Goal: Navigation & Orientation: Find specific page/section

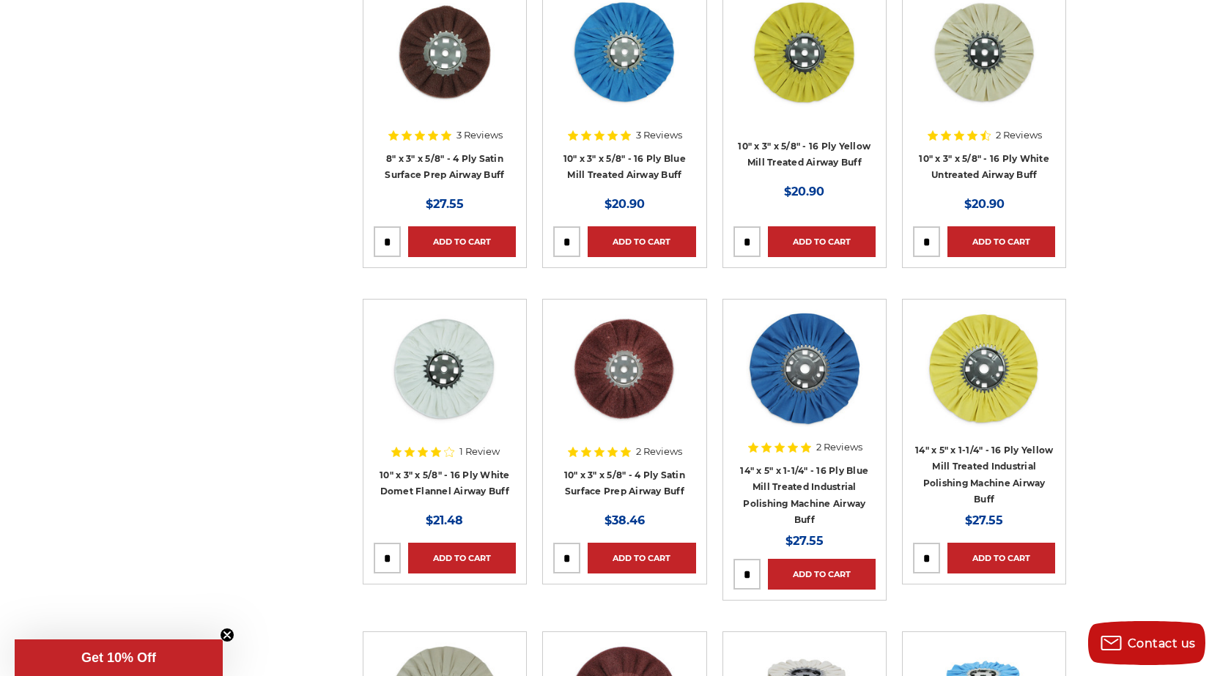
scroll to position [806, 0]
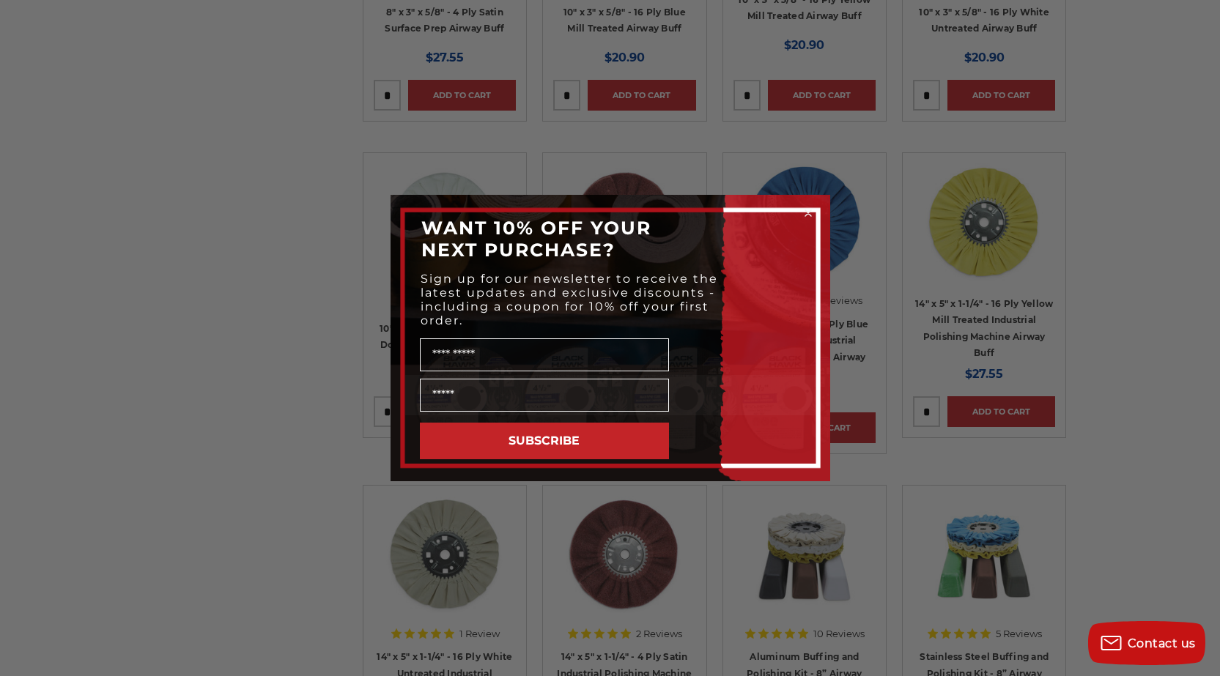
click at [804, 212] on circle "Close dialog" at bounding box center [808, 214] width 14 height 14
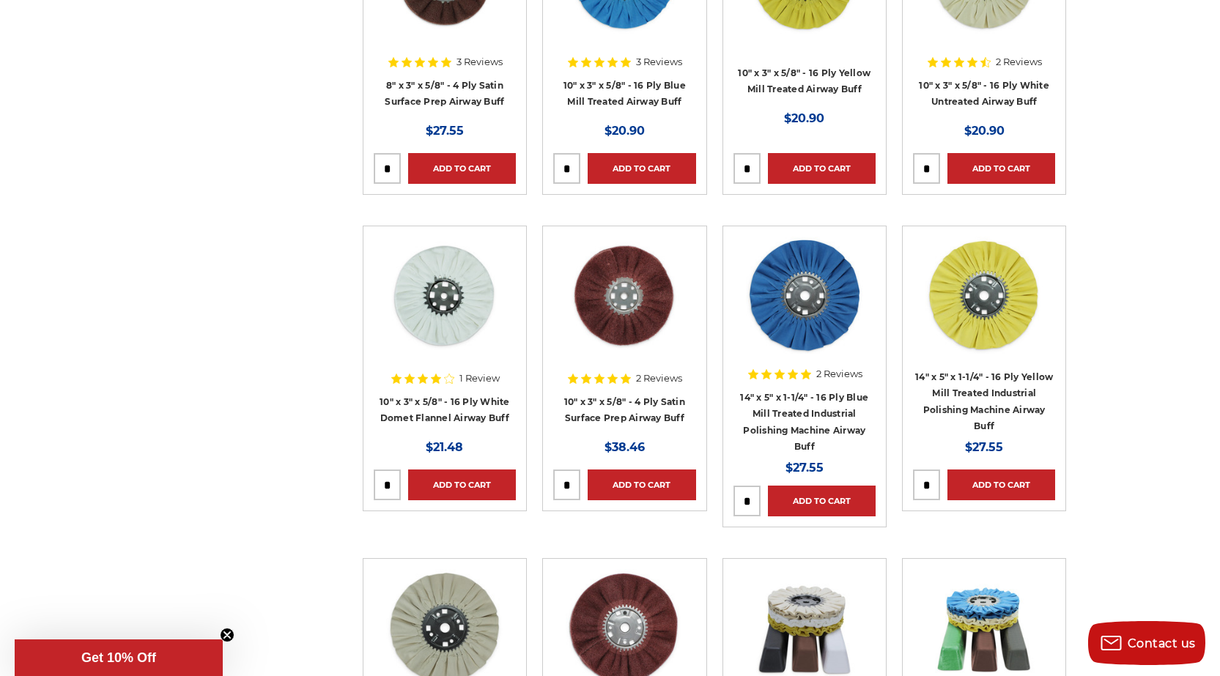
scroll to position [660, 0]
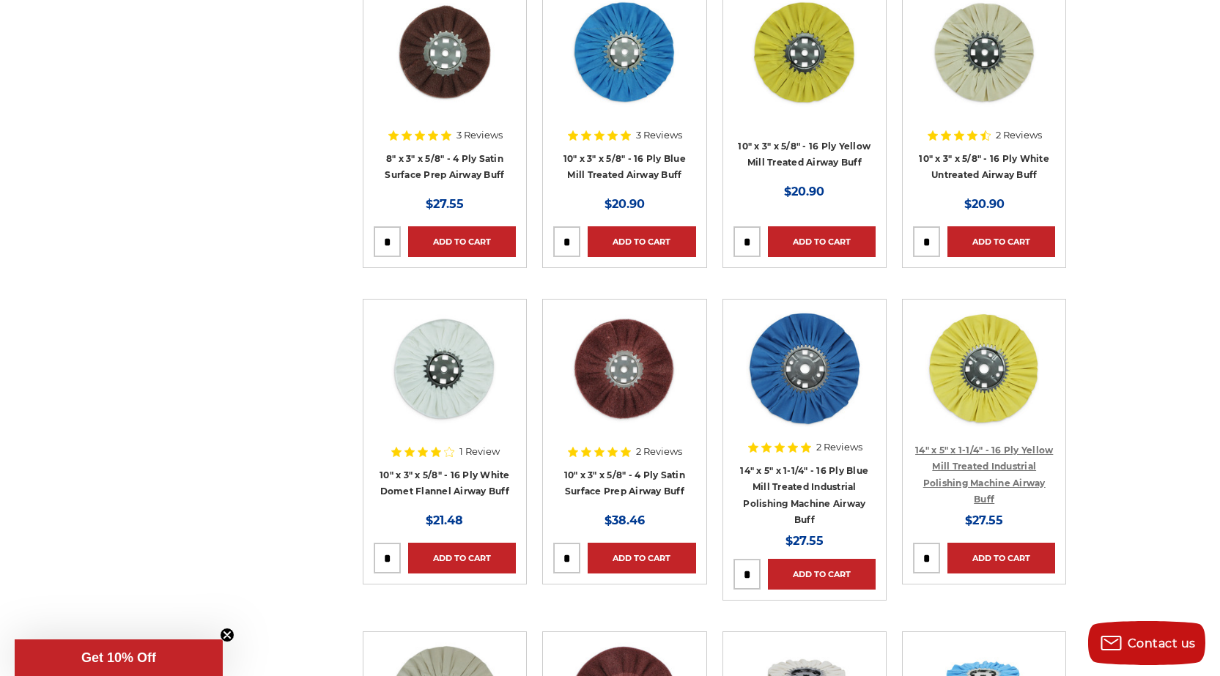
click at [995, 477] on link "14" x 5" x 1-1/4" - 16 Ply Yellow Mill Treated Industrial Polishing Machine Air…" at bounding box center [984, 475] width 138 height 61
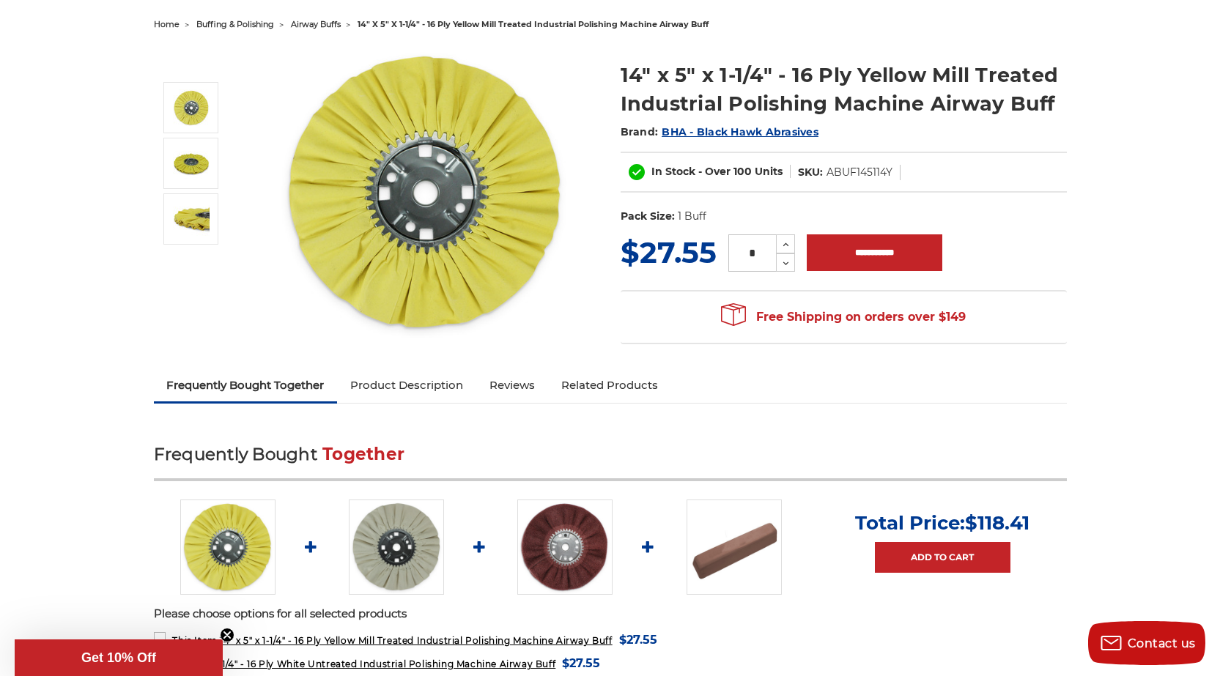
scroll to position [73, 0]
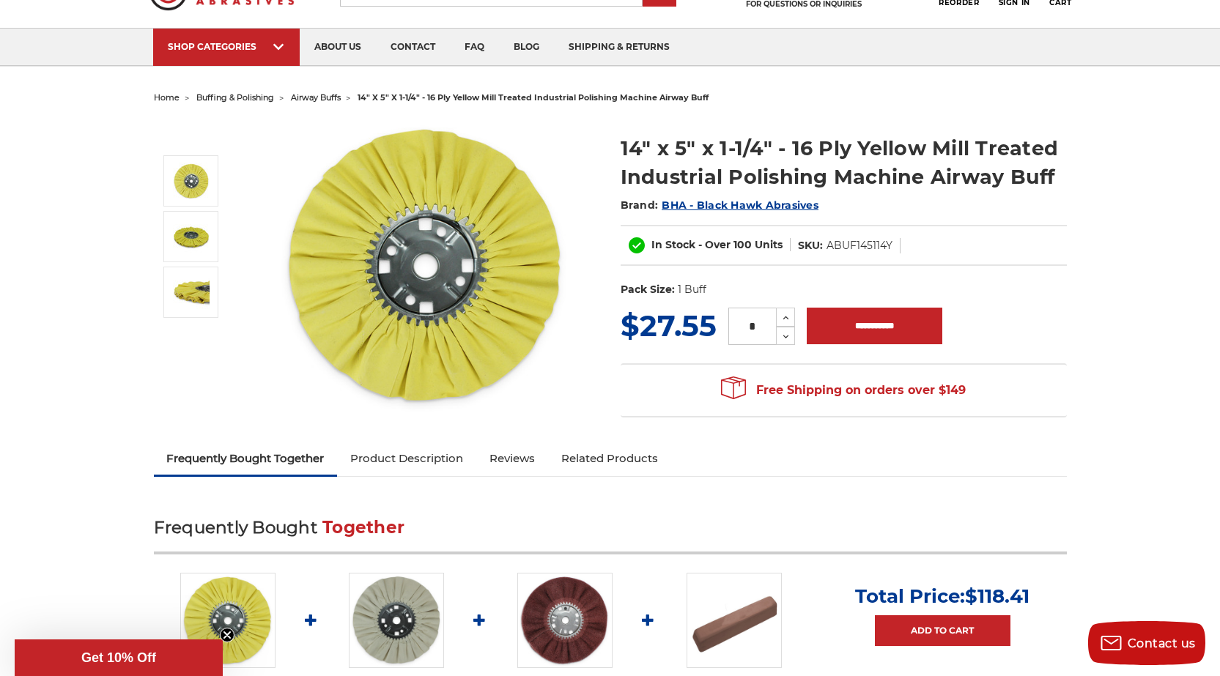
click at [710, 207] on span "BHA - Black Hawk Abrasives" at bounding box center [740, 205] width 157 height 13
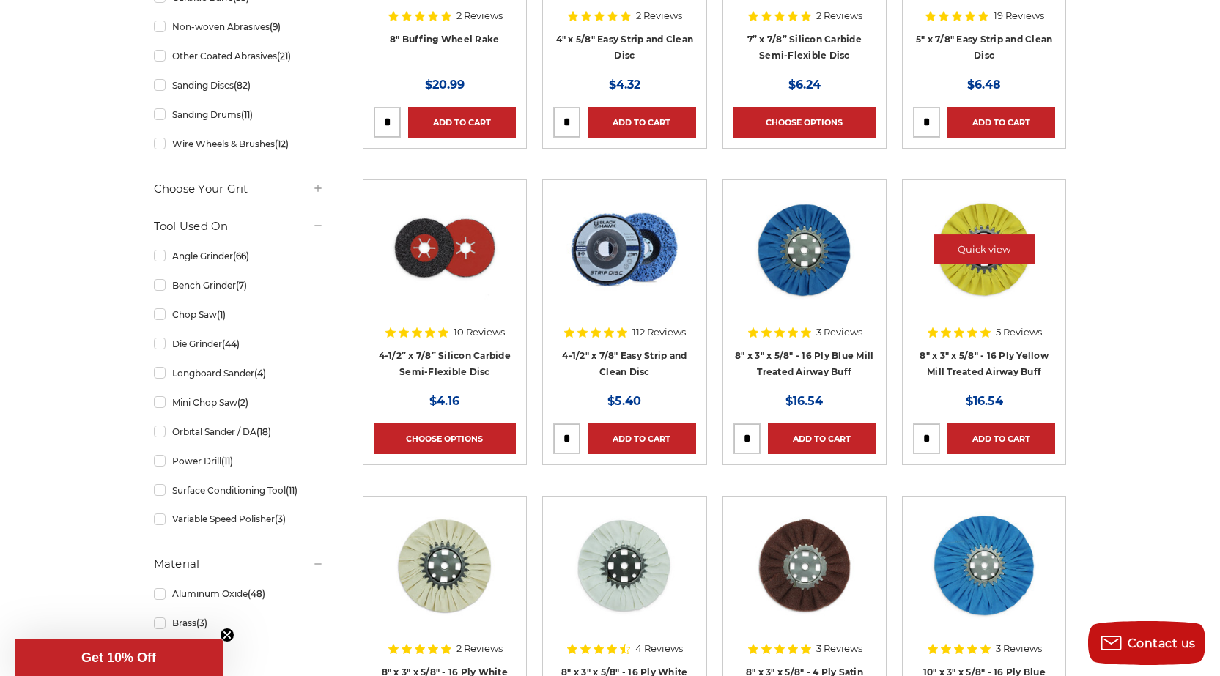
scroll to position [733, 0]
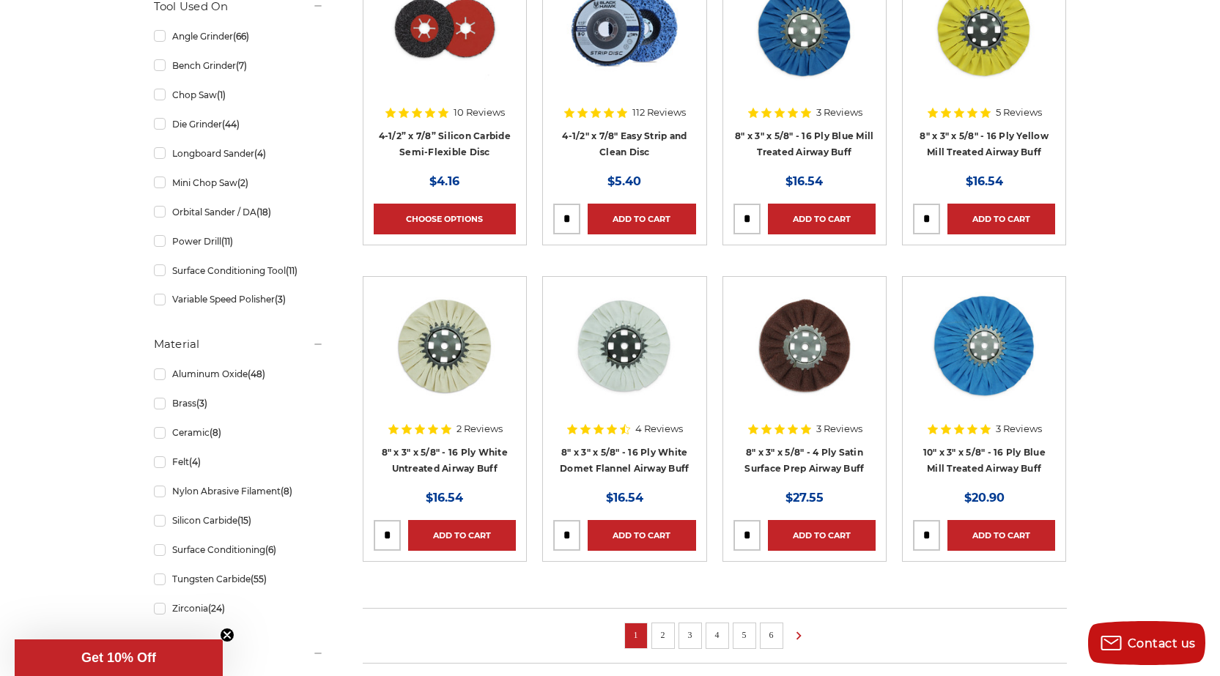
click at [665, 632] on link "2" at bounding box center [663, 635] width 15 height 16
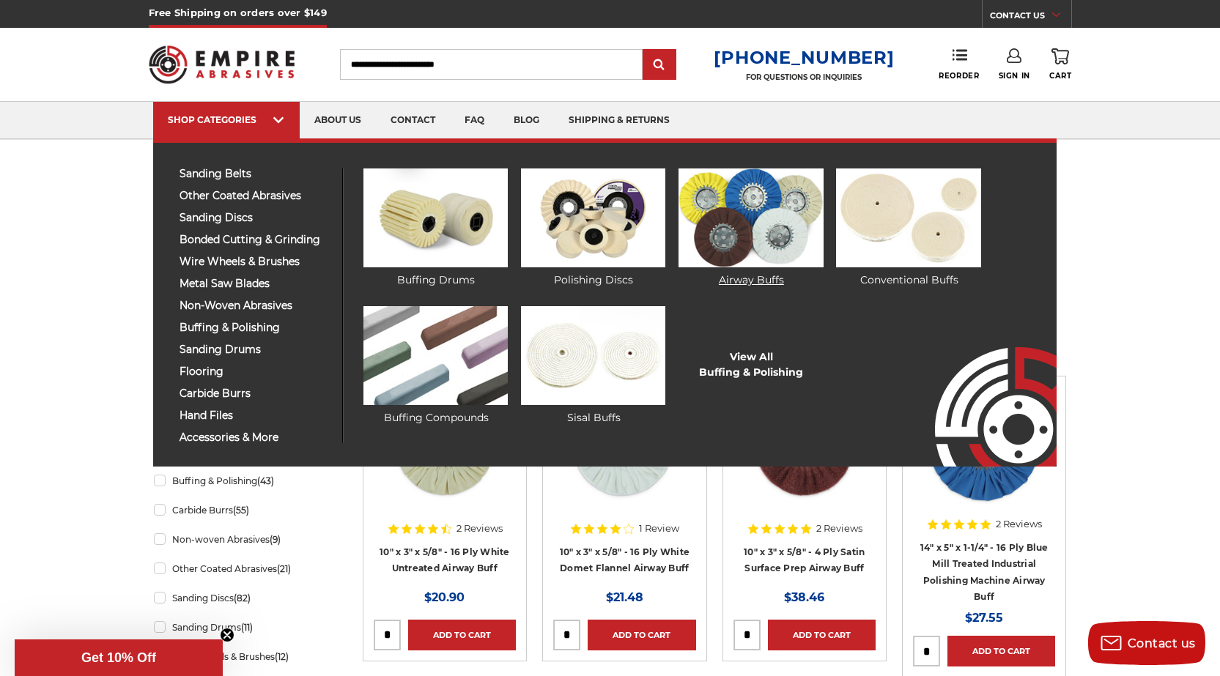
click at [790, 215] on img at bounding box center [751, 218] width 144 height 99
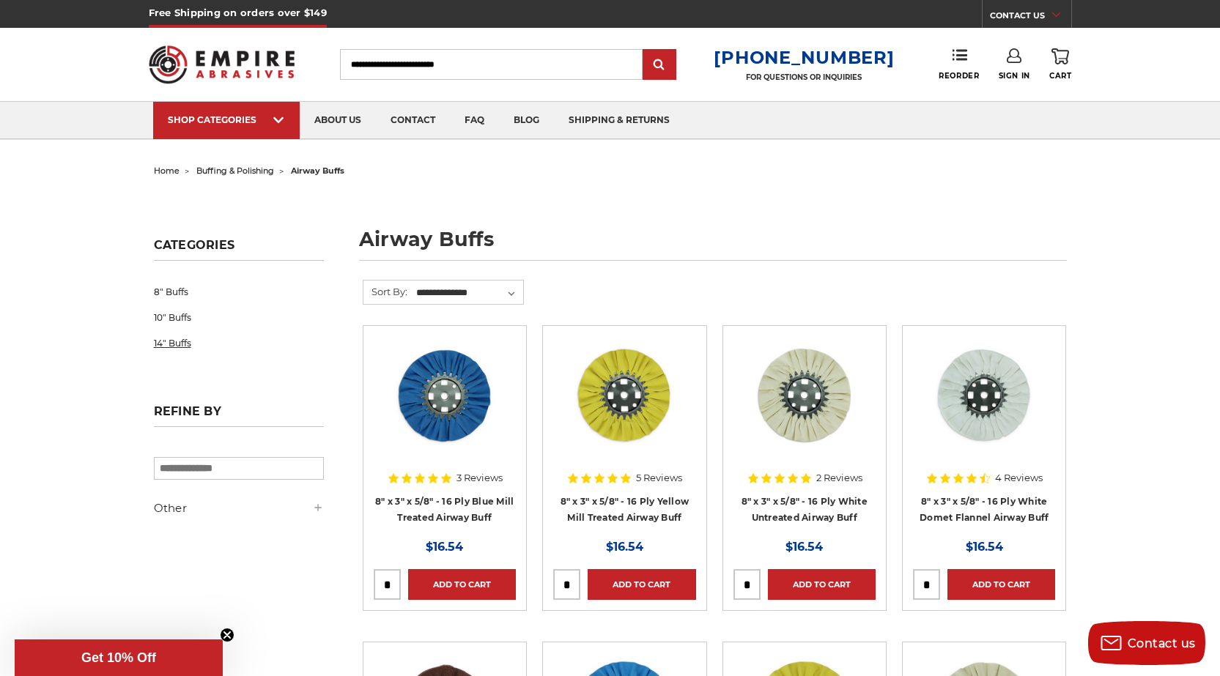
click at [174, 343] on link "14" Buffs" at bounding box center [239, 344] width 170 height 26
